Goal: Transaction & Acquisition: Purchase product/service

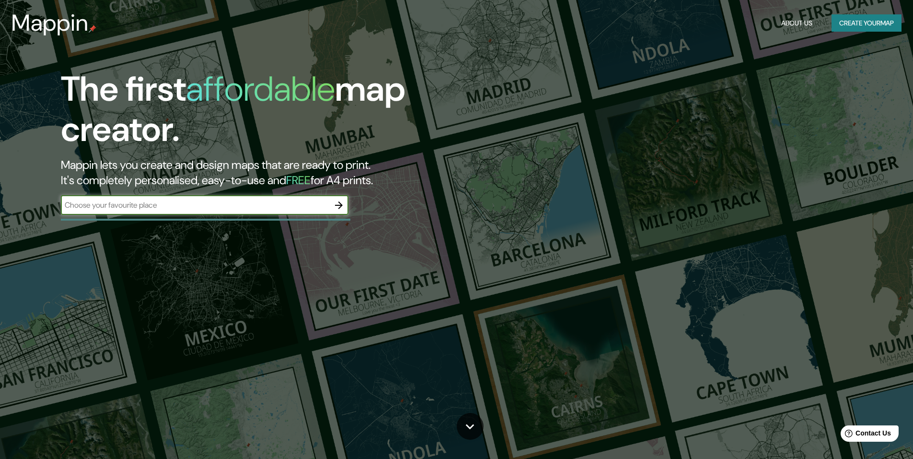
click at [861, 27] on button "Create your map" at bounding box center [867, 23] width 70 height 18
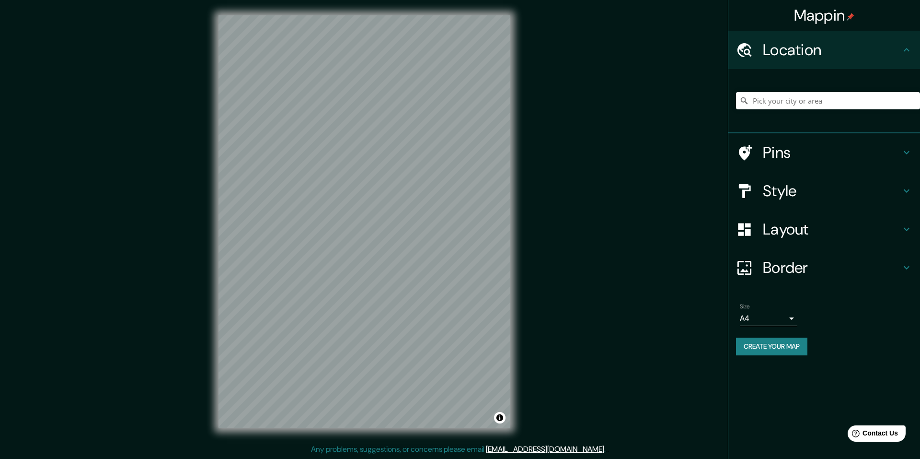
click at [829, 225] on h4 "Layout" at bounding box center [832, 229] width 138 height 19
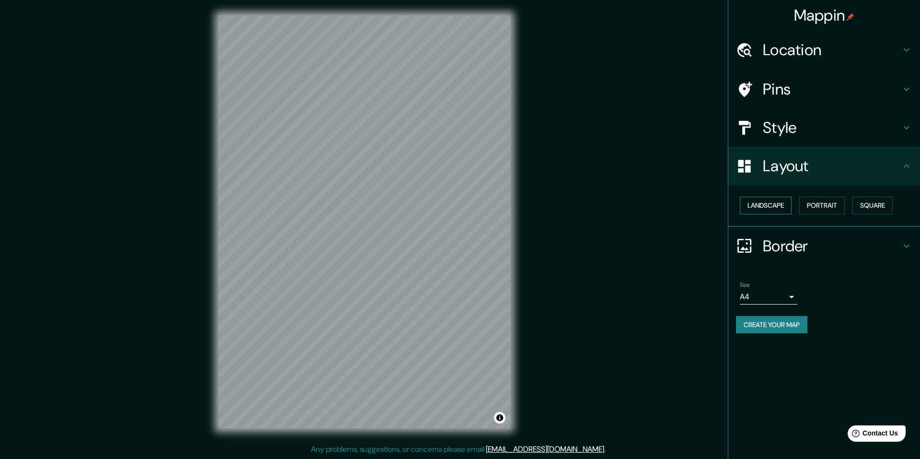
click at [788, 200] on button "Landscape" at bounding box center [766, 206] width 52 height 18
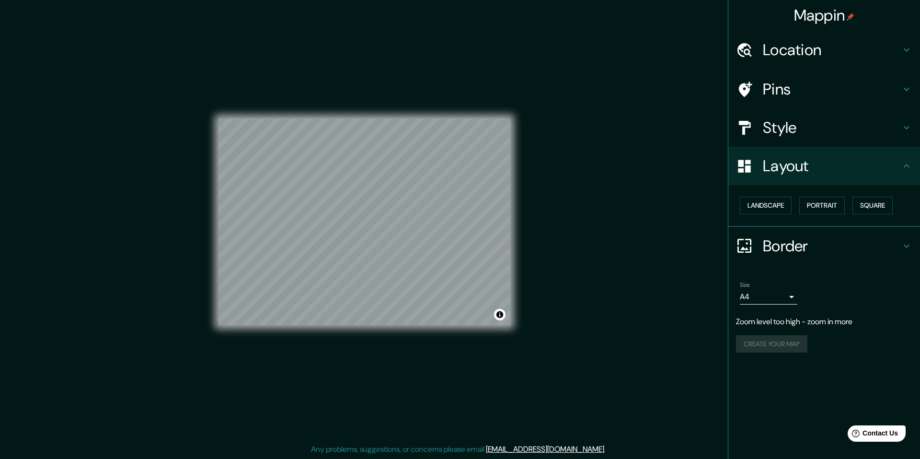
click at [564, 246] on div "Mappin Location Pins Style Layout Landscape Portrait Square Border Choose a bor…" at bounding box center [460, 229] width 920 height 459
click at [790, 129] on h4 "Style" at bounding box center [832, 127] width 138 height 19
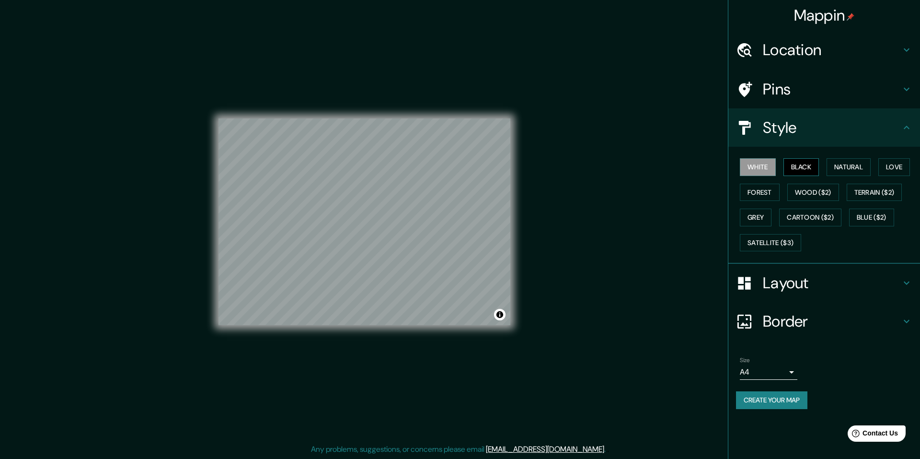
click at [802, 163] on button "Black" at bounding box center [802, 167] width 36 height 18
click at [749, 167] on button "White" at bounding box center [758, 167] width 36 height 18
click at [786, 400] on button "Create your map" at bounding box center [771, 400] width 71 height 18
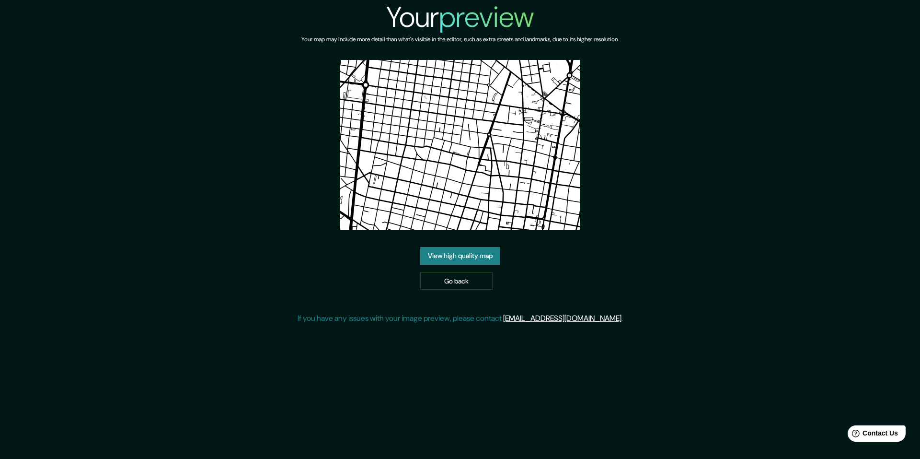
click at [463, 254] on link "View high quality map" at bounding box center [460, 256] width 80 height 18
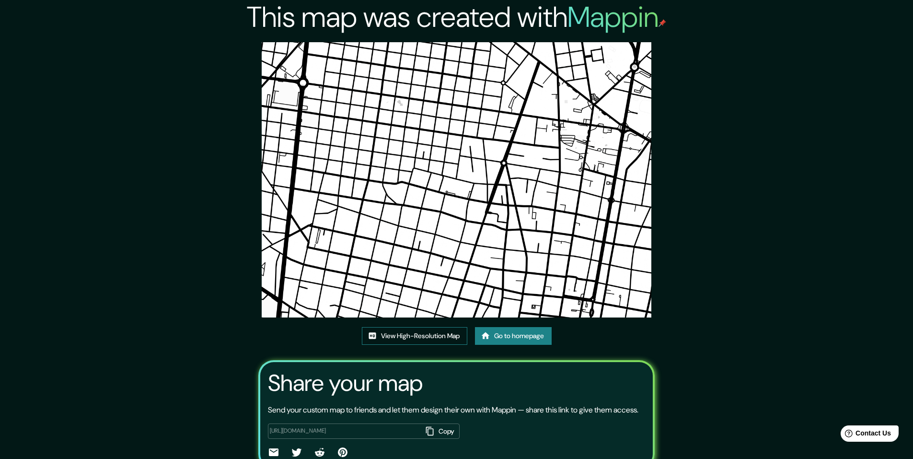
click at [444, 332] on link "View High-Resolution Map" at bounding box center [414, 336] width 105 height 18
